Goal: Task Accomplishment & Management: Use online tool/utility

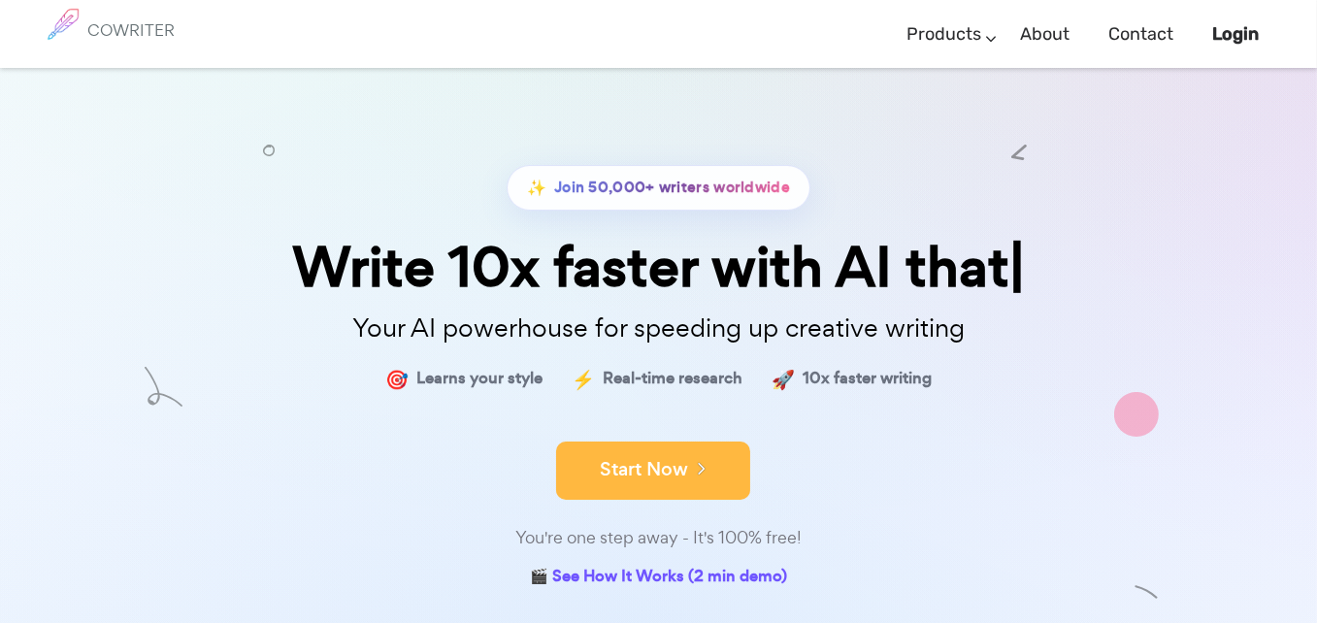
click at [645, 457] on button "Start Now" at bounding box center [653, 471] width 194 height 58
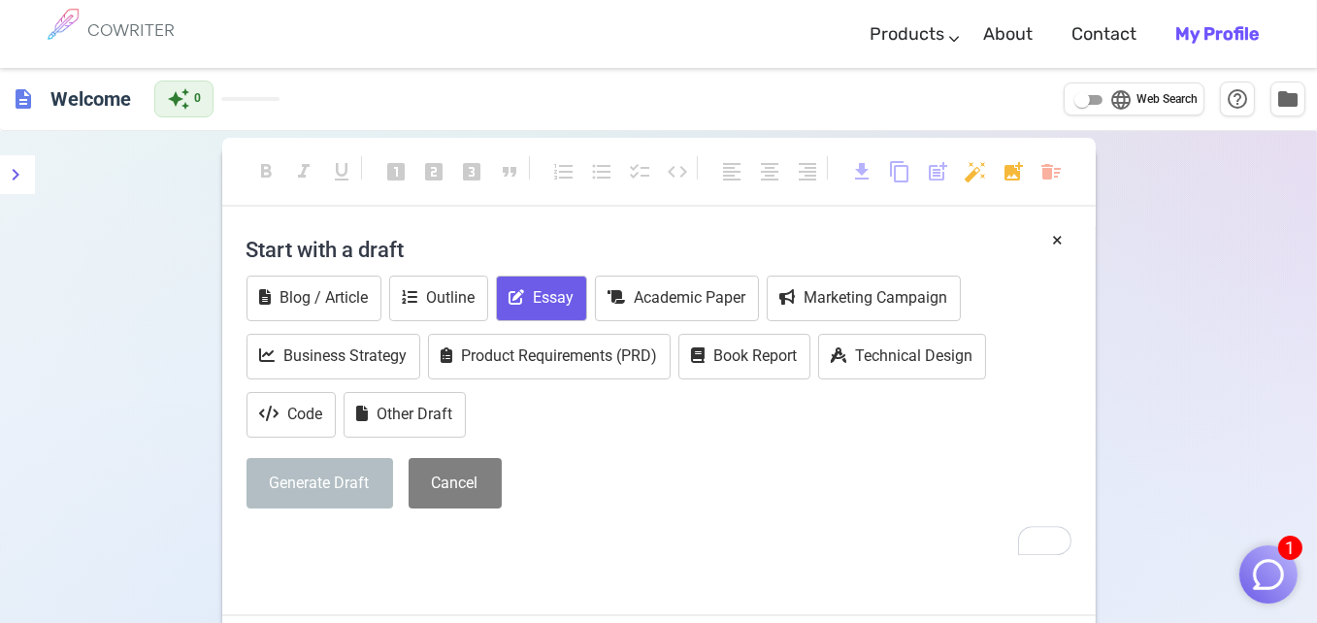
click at [516, 300] on icon "To enrich screen reader interactions, please activate Accessibility in Grammarl…" at bounding box center [517, 297] width 16 height 16
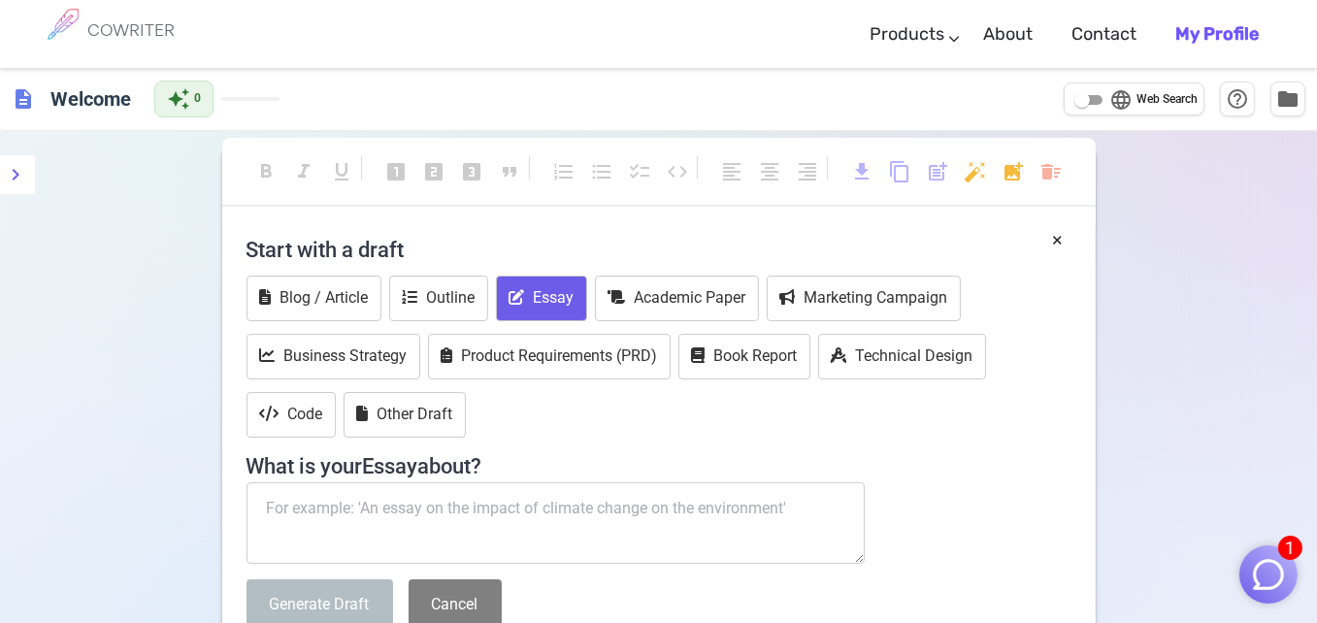
scroll to position [194, 0]
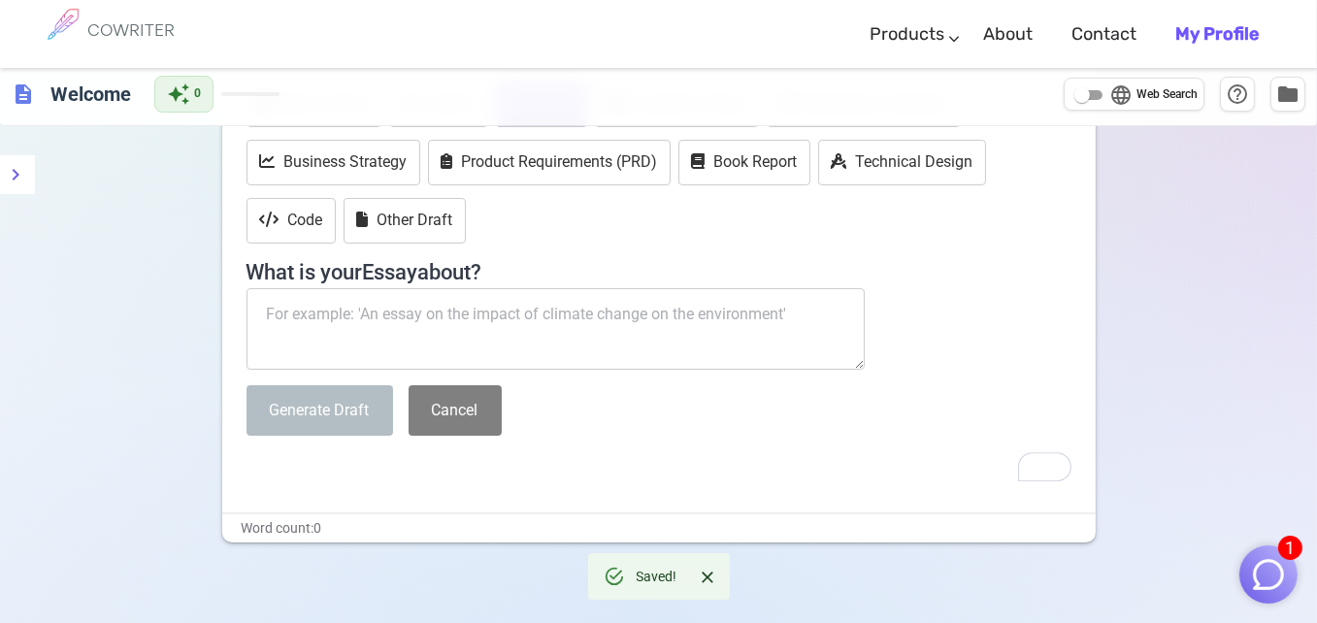
click at [492, 332] on textarea "To enrich screen reader interactions, please activate Accessibility in Grammarl…" at bounding box center [556, 329] width 619 height 82
